Goal: Task Accomplishment & Management: Use online tool/utility

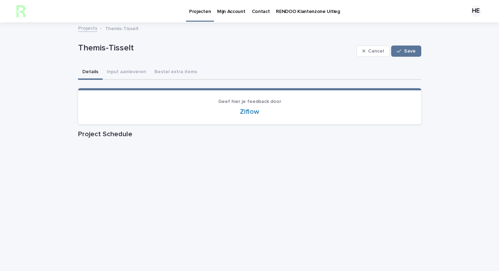
click at [193, 13] on p "Projecten" at bounding box center [200, 7] width 22 height 15
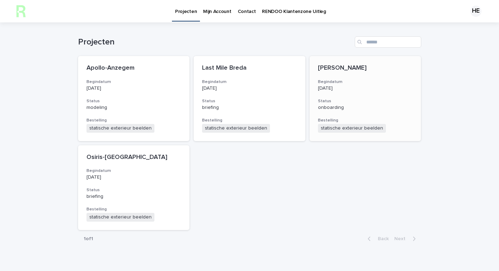
click at [340, 92] on div "[PERSON_NAME] Begindatum [DATE] Status onboarding Bestelling statische exterieu…" at bounding box center [366, 98] width 112 height 85
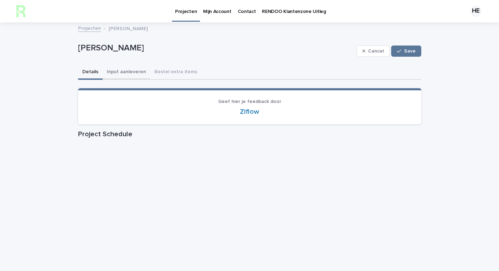
click at [127, 75] on button "Input aanleveren" at bounding box center [127, 72] width 48 height 15
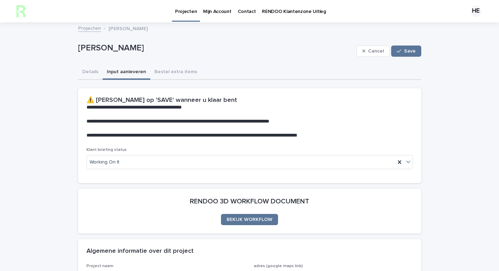
click at [471, 14] on div "HE" at bounding box center [476, 11] width 11 height 11
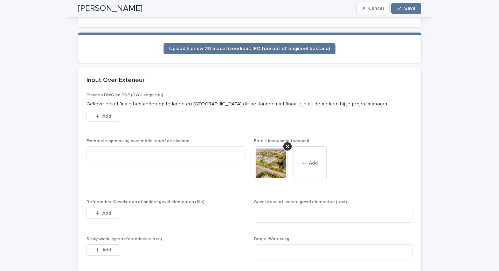
scroll to position [285, 0]
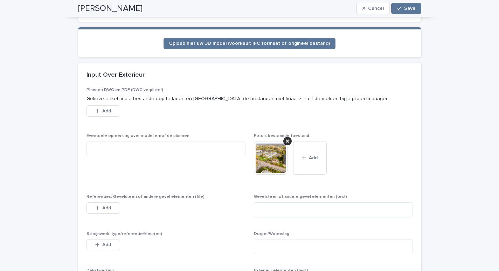
click at [266, 170] on img at bounding box center [271, 158] width 34 height 34
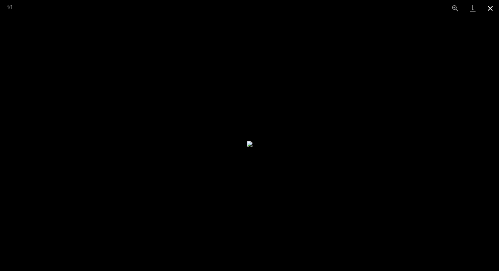
click at [488, 11] on button "Close gallery" at bounding box center [491, 8] width 18 height 16
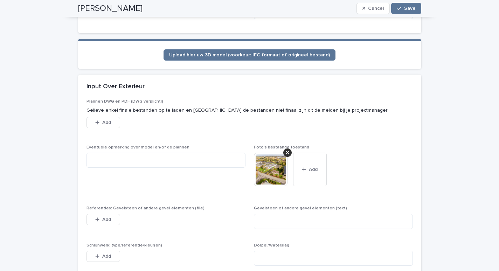
click at [265, 174] on img at bounding box center [271, 170] width 34 height 34
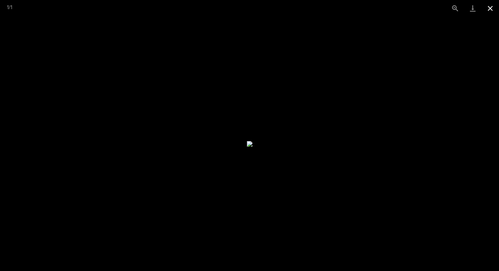
click at [485, 13] on button "Close gallery" at bounding box center [491, 8] width 18 height 16
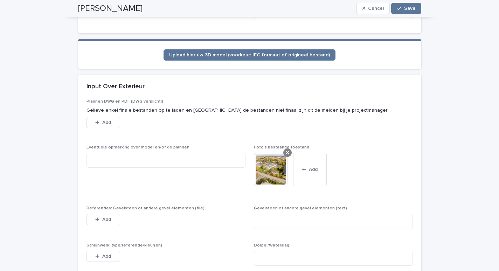
click at [286, 152] on icon at bounding box center [288, 153] width 4 height 4
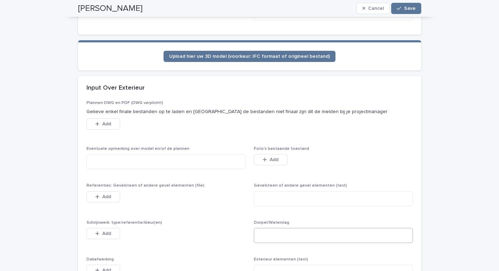
scroll to position [273, 0]
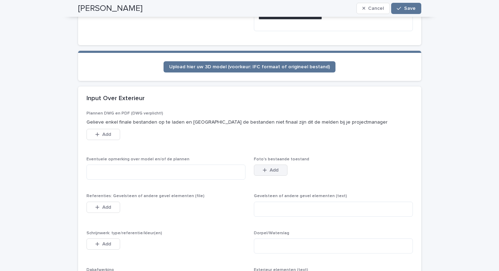
click at [263, 174] on button "Add" at bounding box center [271, 170] width 34 height 11
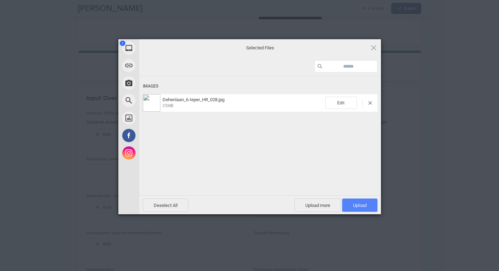
click at [357, 206] on span "Upload 1" at bounding box center [360, 205] width 14 height 5
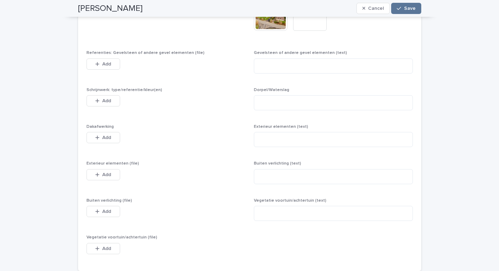
scroll to position [445, 0]
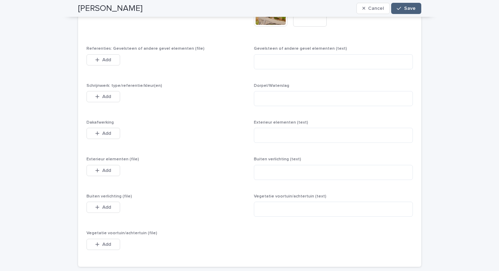
click at [410, 10] on span "Save" at bounding box center [410, 8] width 12 height 5
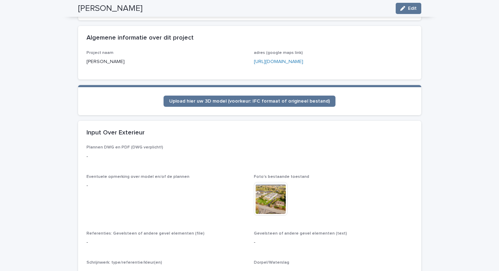
scroll to position [0, 0]
